Goal: Information Seeking & Learning: Learn about a topic

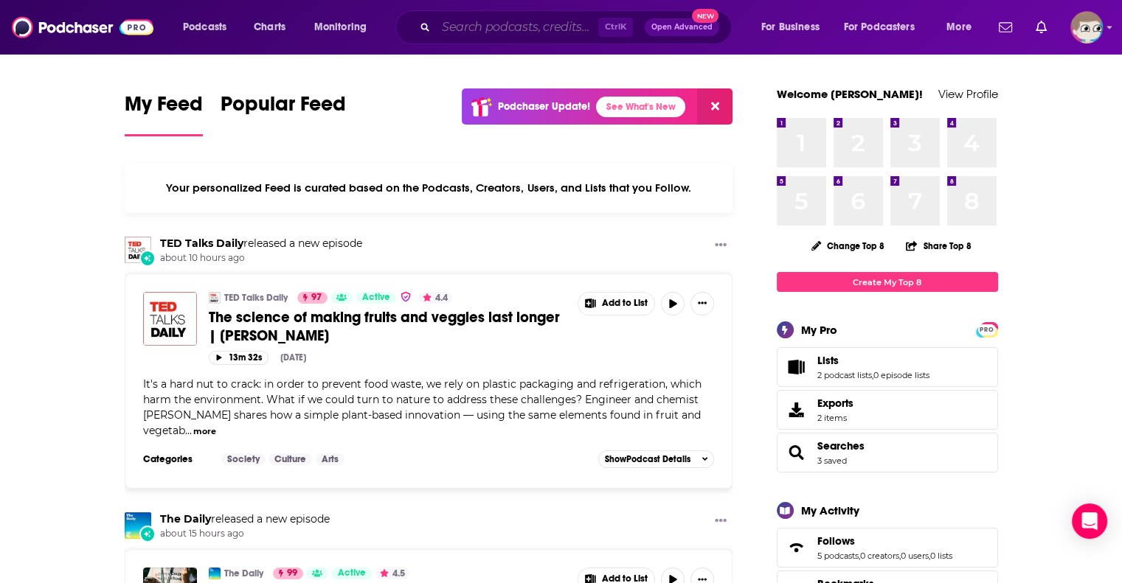
click at [511, 37] on input "Search podcasts, credits, & more..." at bounding box center [517, 27] width 162 height 24
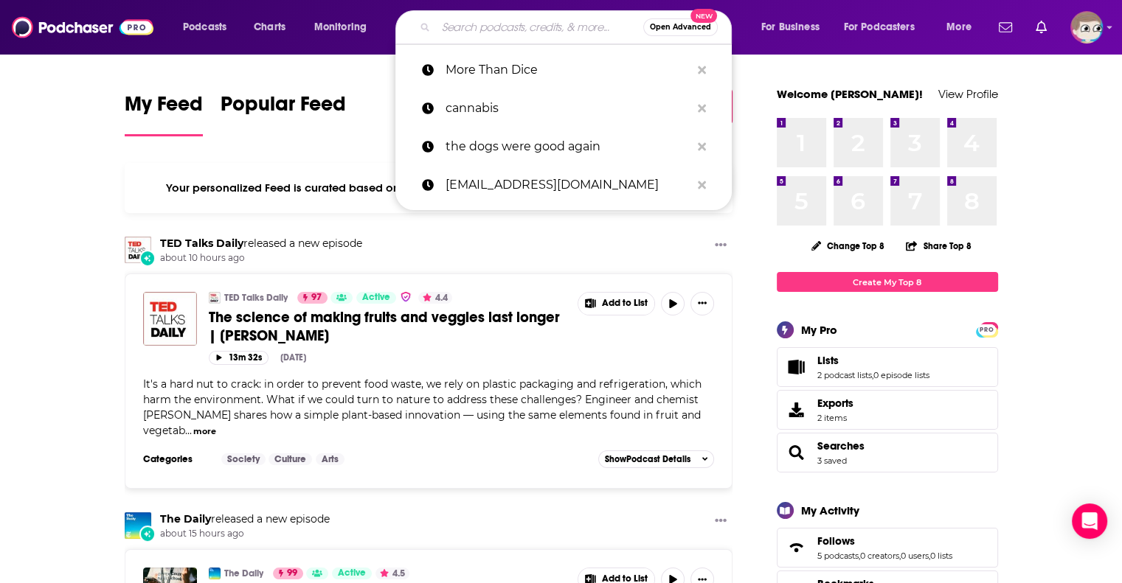
paste input "Mastering Dungeons"
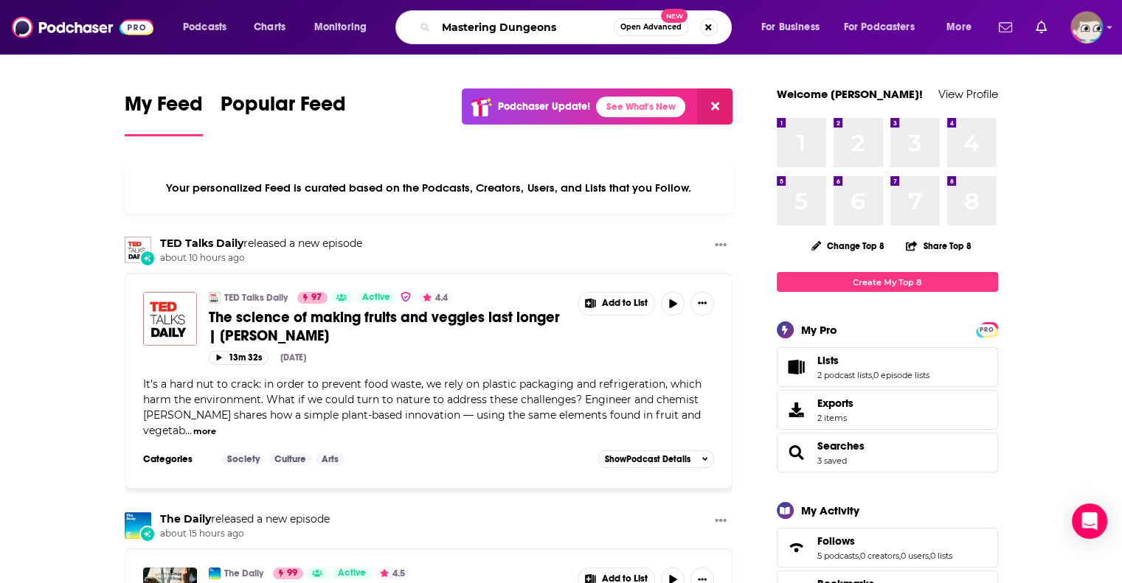
type input "Mastering Dungeons"
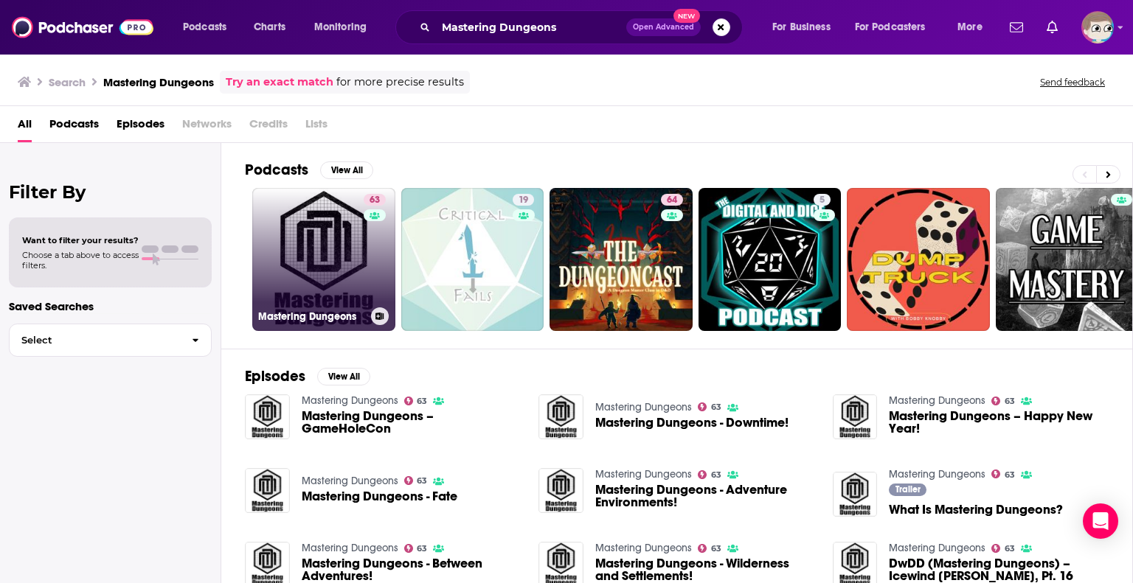
click at [298, 241] on link "63 Mastering Dungeons" at bounding box center [323, 259] width 143 height 143
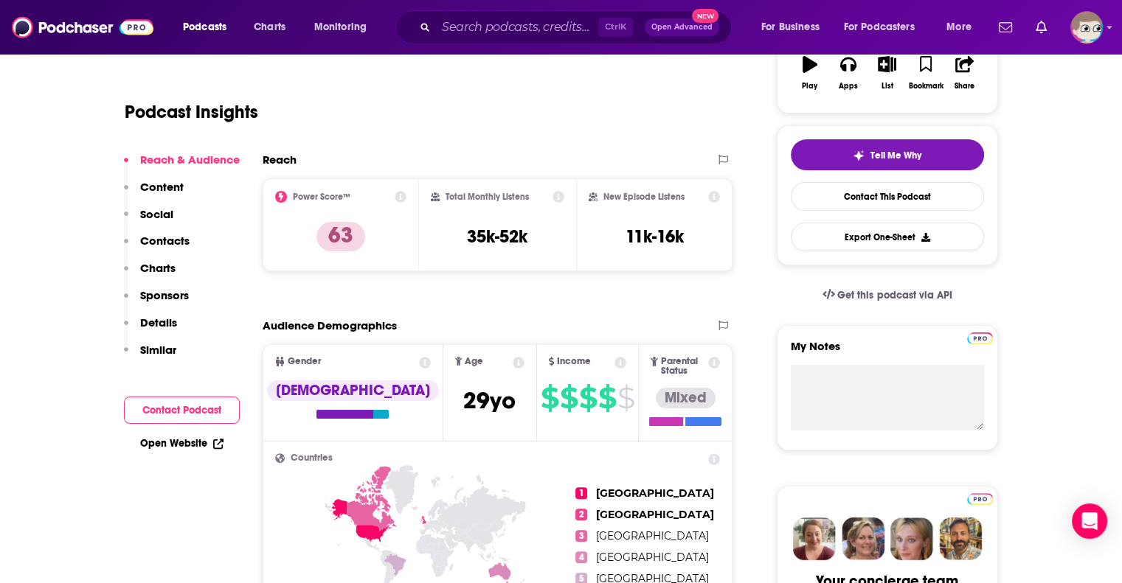
scroll to position [148, 0]
